Goal: Information Seeking & Learning: Learn about a topic

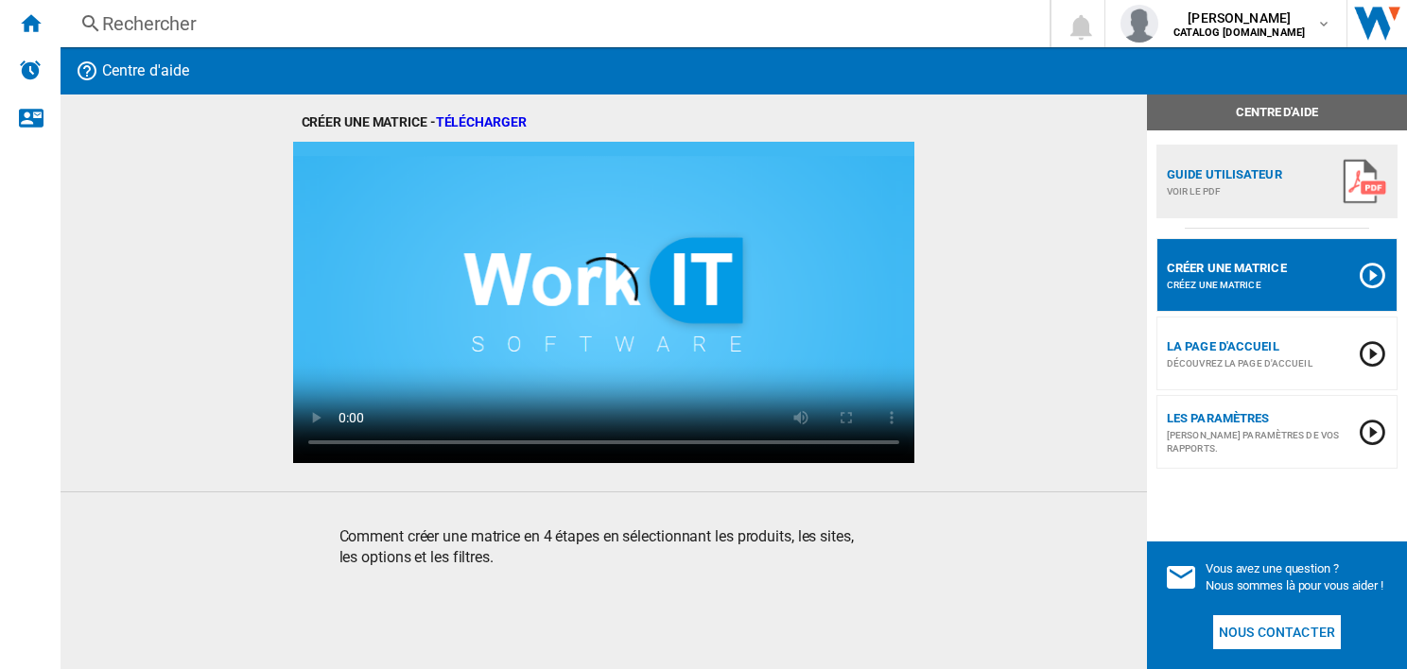
click at [217, 29] on div "Rechercher" at bounding box center [551, 23] width 898 height 26
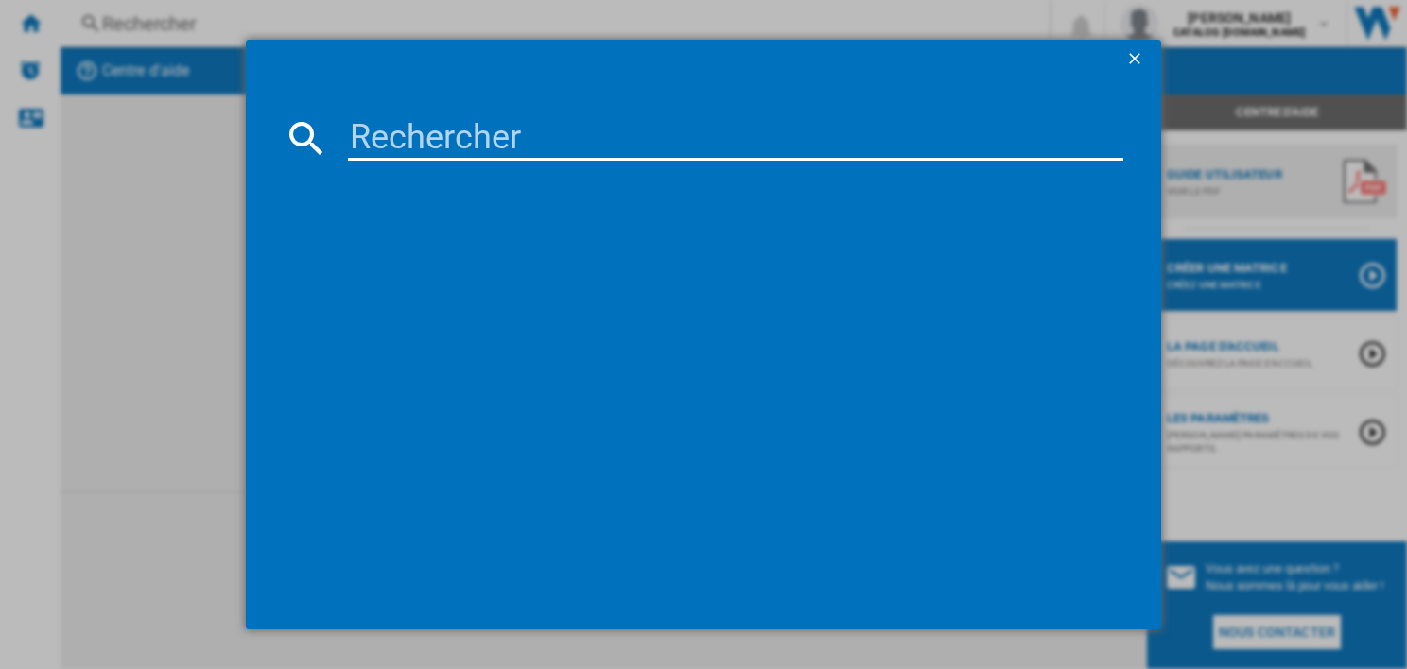
click at [359, 151] on input at bounding box center [735, 137] width 774 height 45
type input "YY5233"
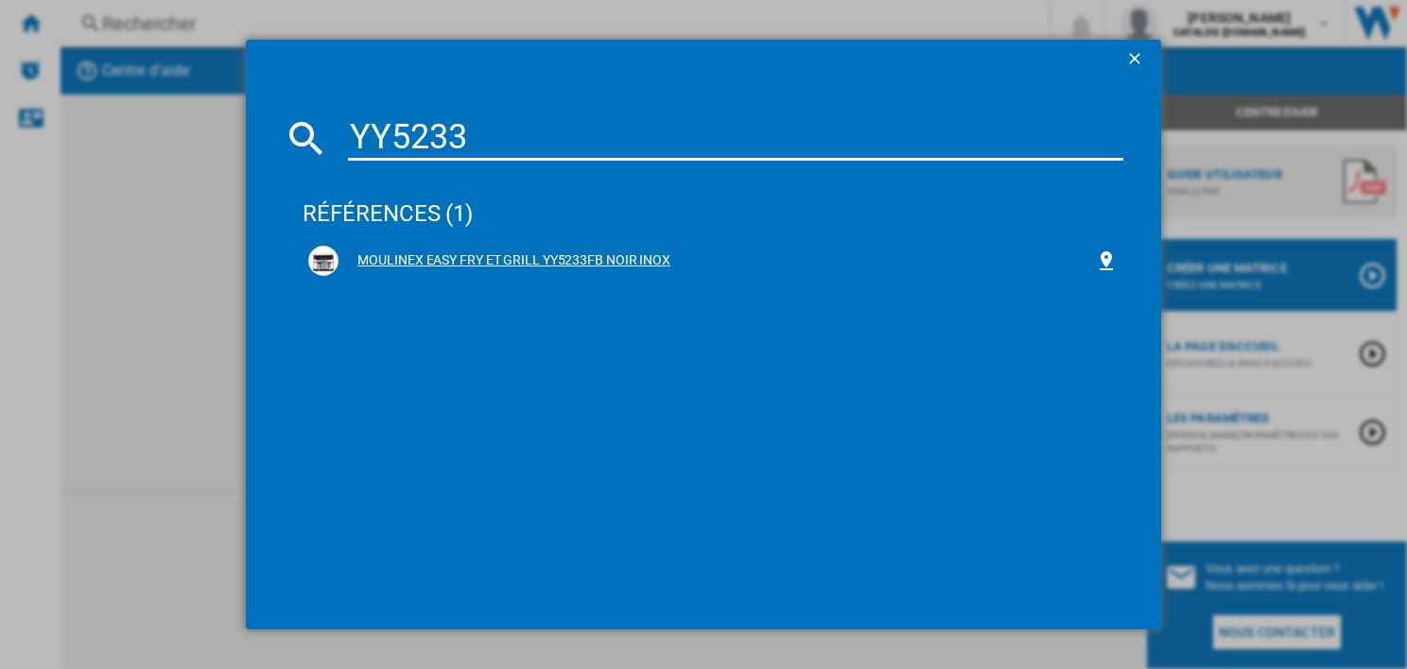
click at [510, 258] on div "MOULINEX EASY FRY ET GRILL YY5233FB NOIR INOX" at bounding box center [717, 261] width 756 height 19
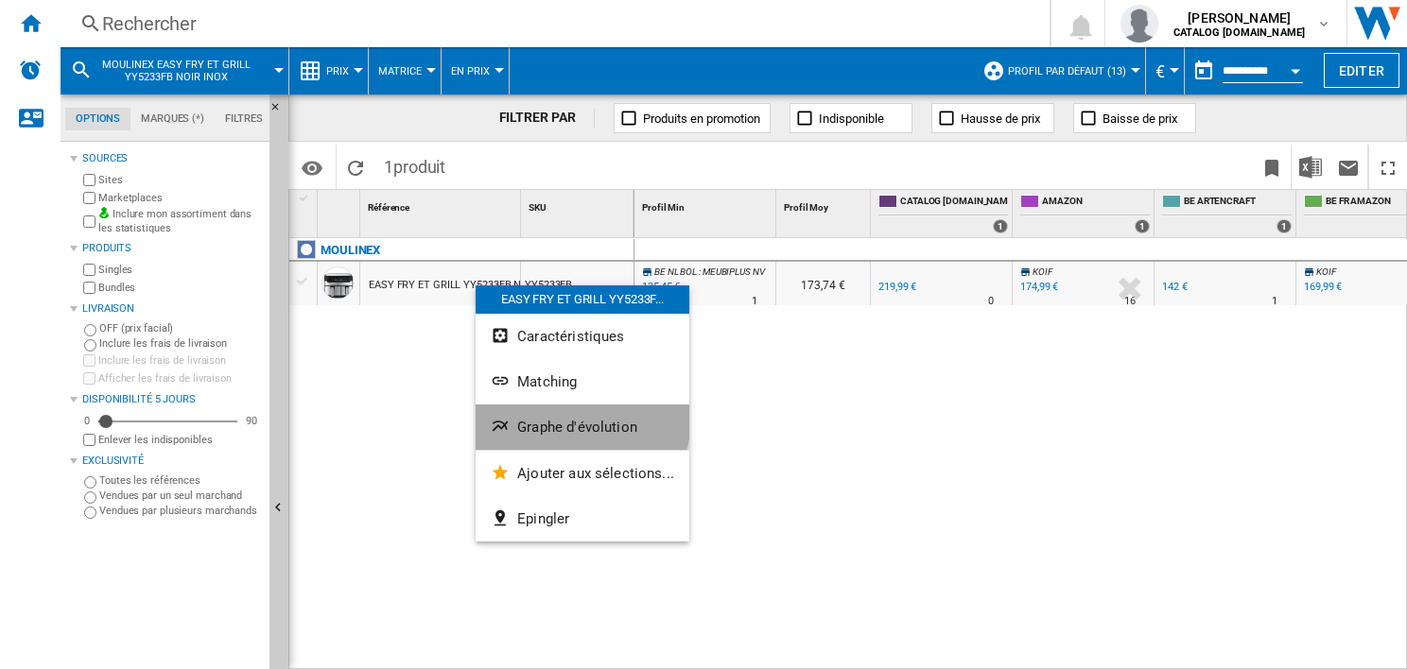
click at [555, 415] on button "Graphe d'évolution" at bounding box center [583, 427] width 214 height 45
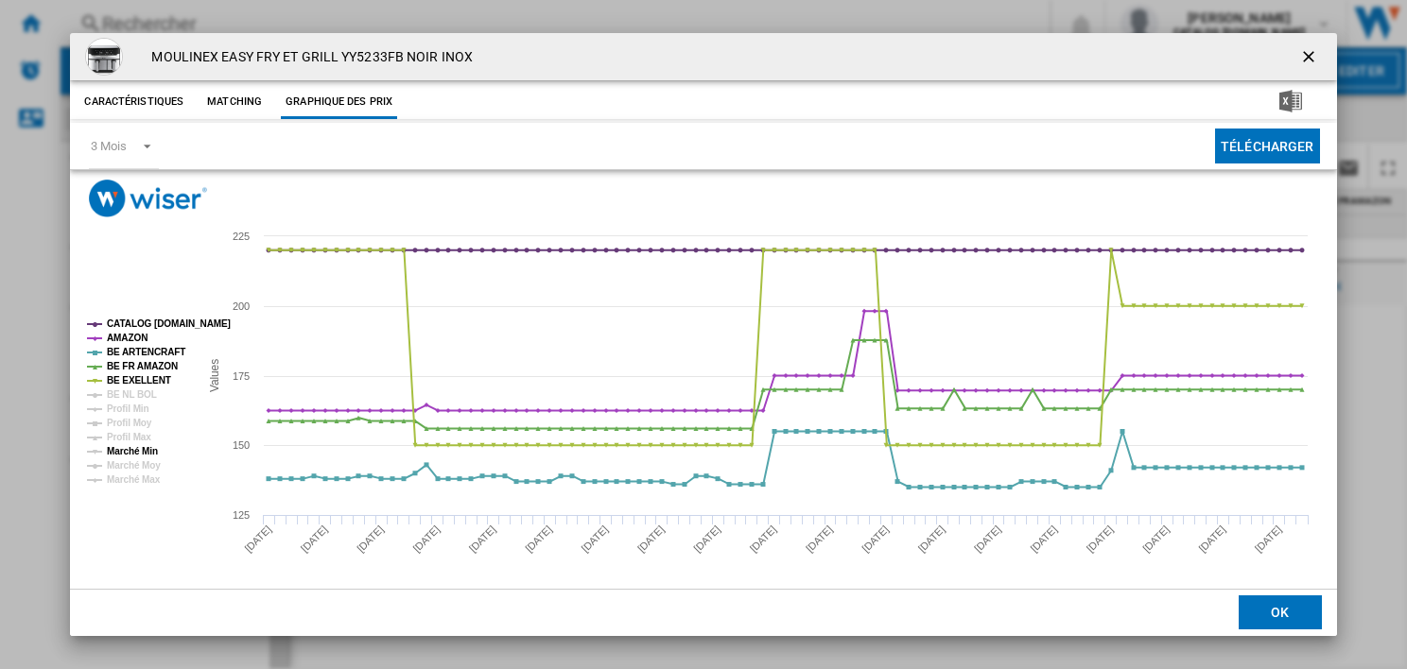
click at [133, 446] on tspan "Marché Min" at bounding box center [132, 451] width 51 height 10
